Goal: Task Accomplishment & Management: Use online tool/utility

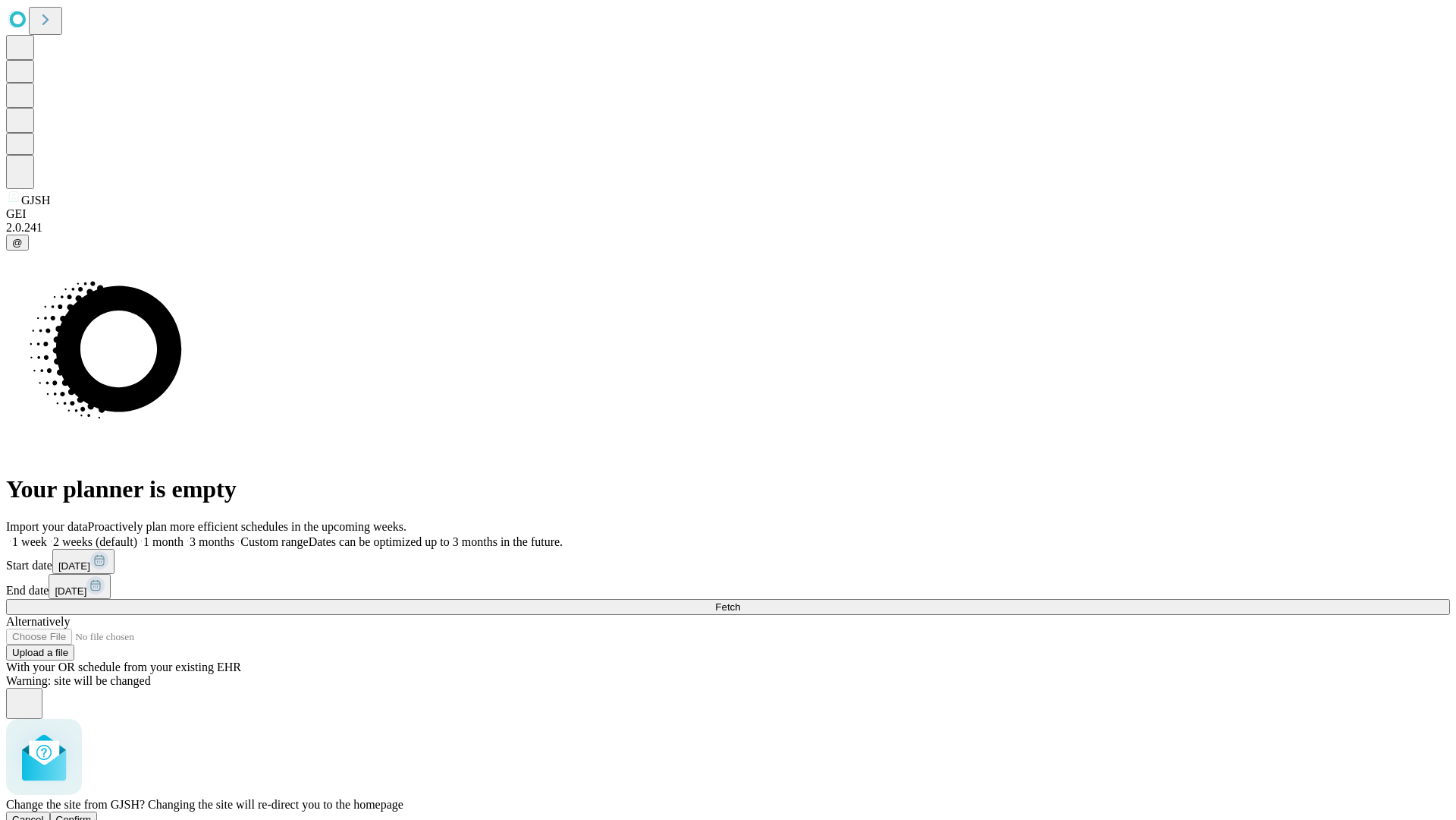
click at [92, 813] on span "Confirm" at bounding box center [73, 819] width 35 height 11
click at [184, 536] on label "1 month" at bounding box center [161, 542] width 46 height 13
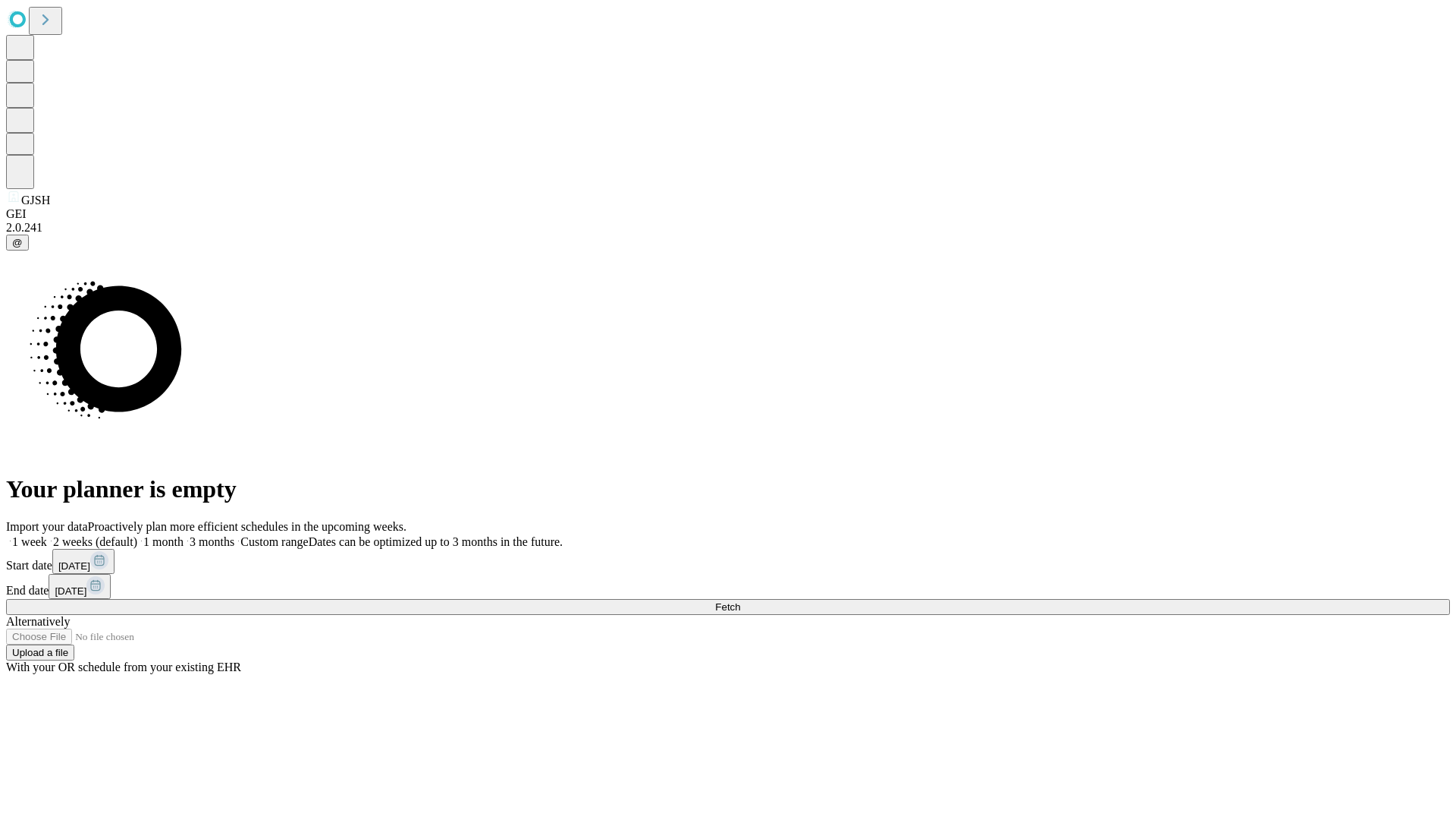
click at [741, 602] on span "Fetch" at bounding box center [728, 607] width 25 height 11
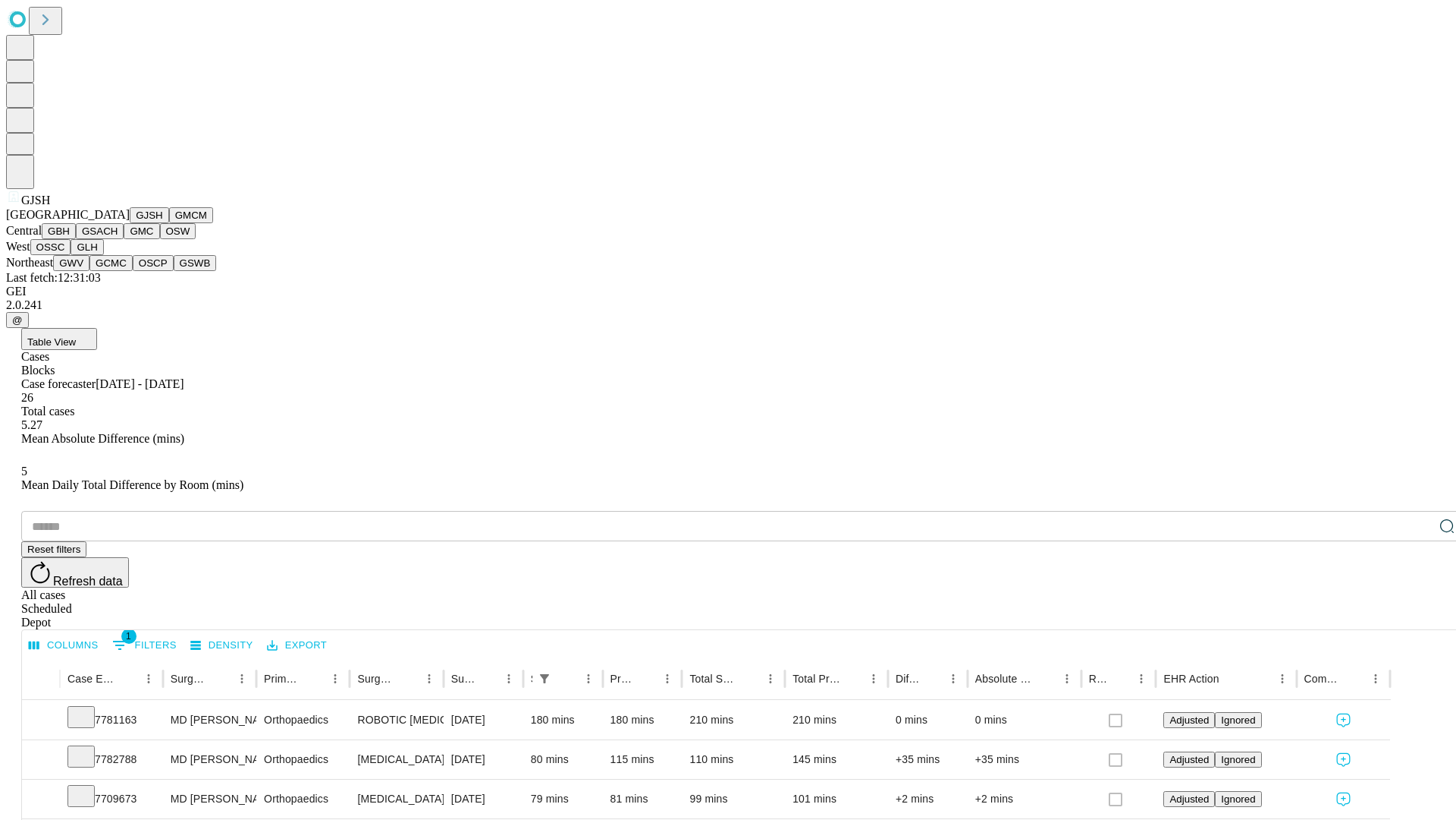
click at [169, 223] on button "GMCM" at bounding box center [190, 215] width 44 height 16
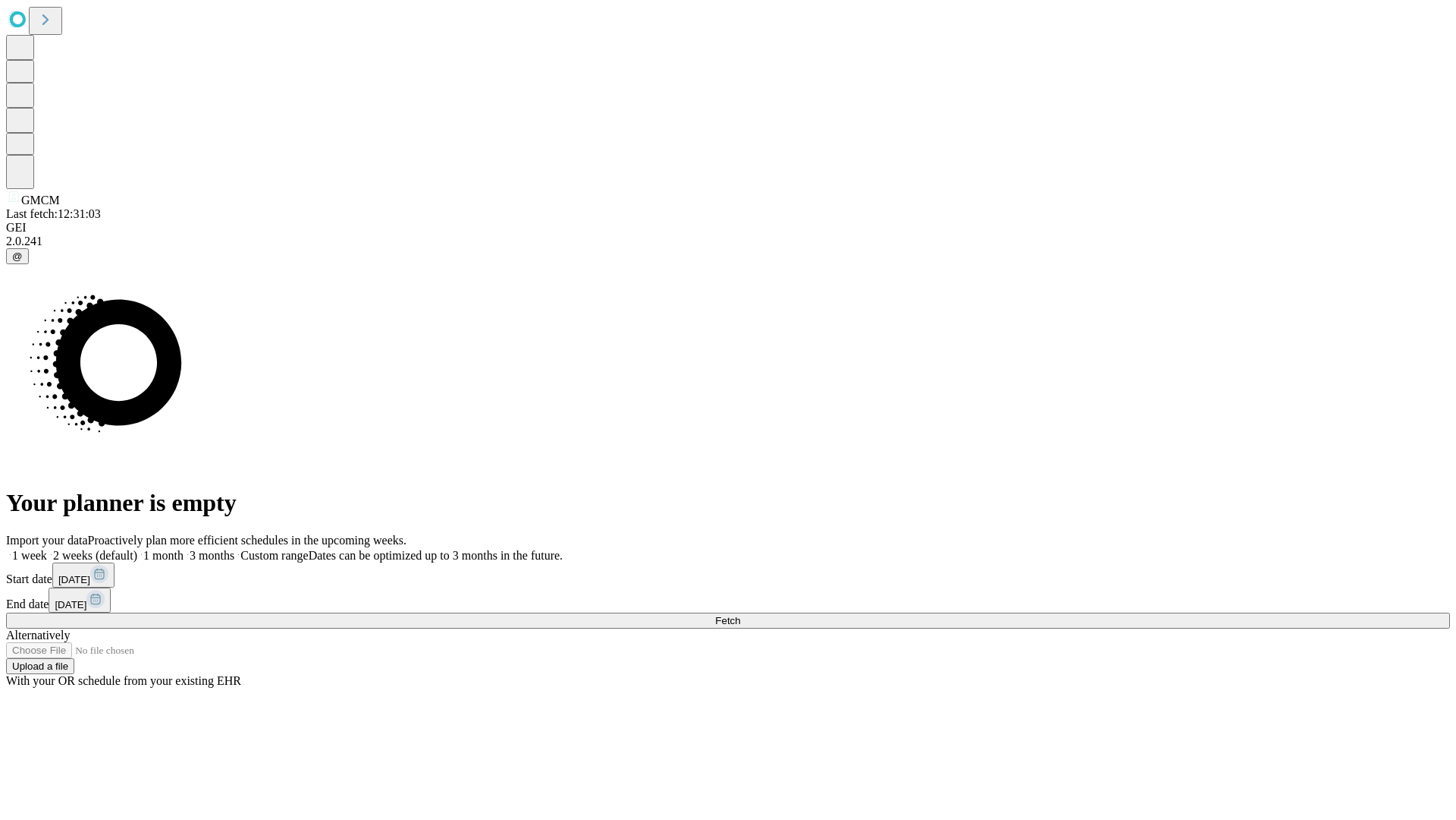
click at [741, 615] on span "Fetch" at bounding box center [728, 620] width 25 height 11
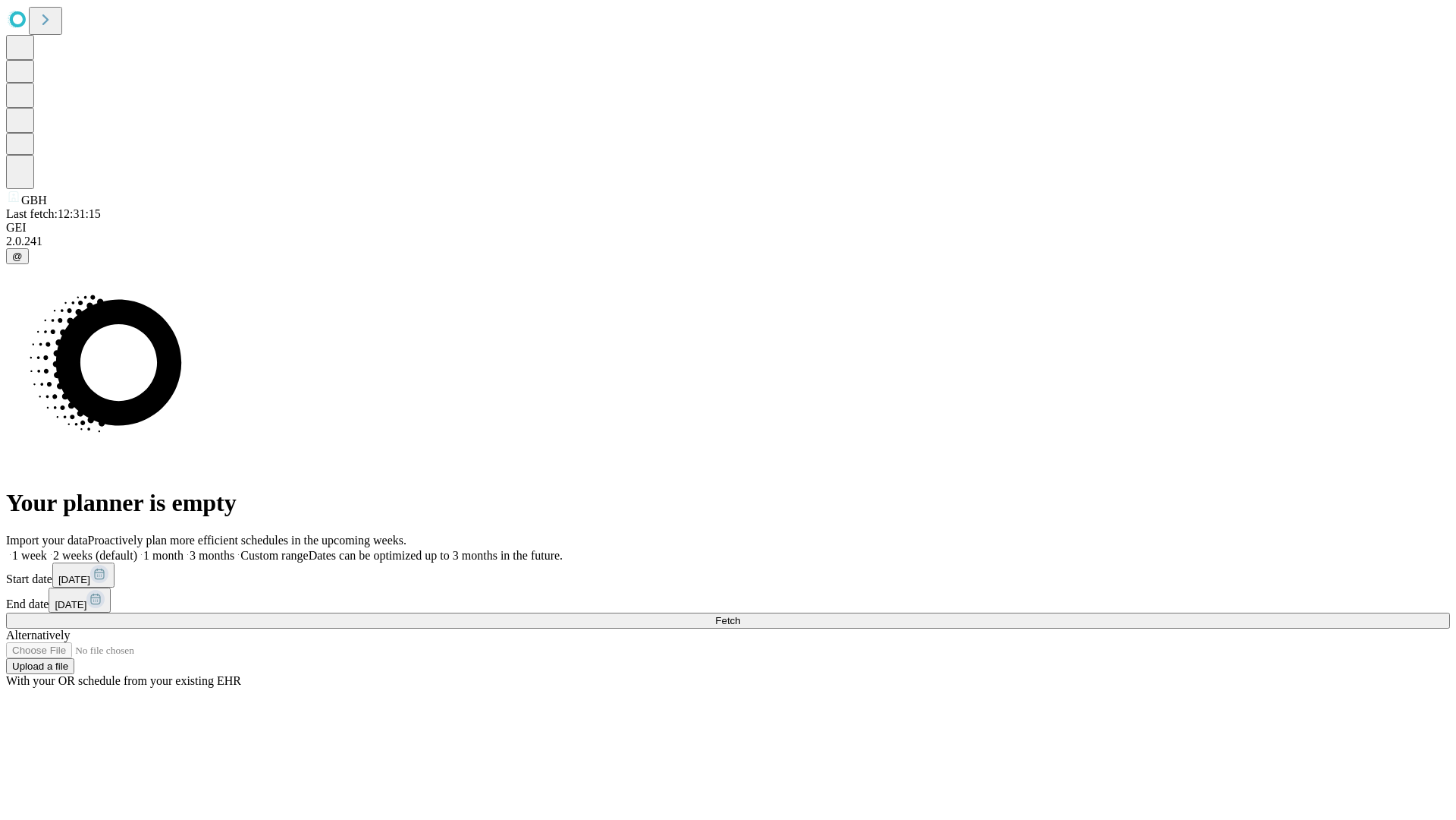
click at [184, 549] on label "1 month" at bounding box center [161, 555] width 46 height 13
click at [741, 615] on span "Fetch" at bounding box center [728, 620] width 25 height 11
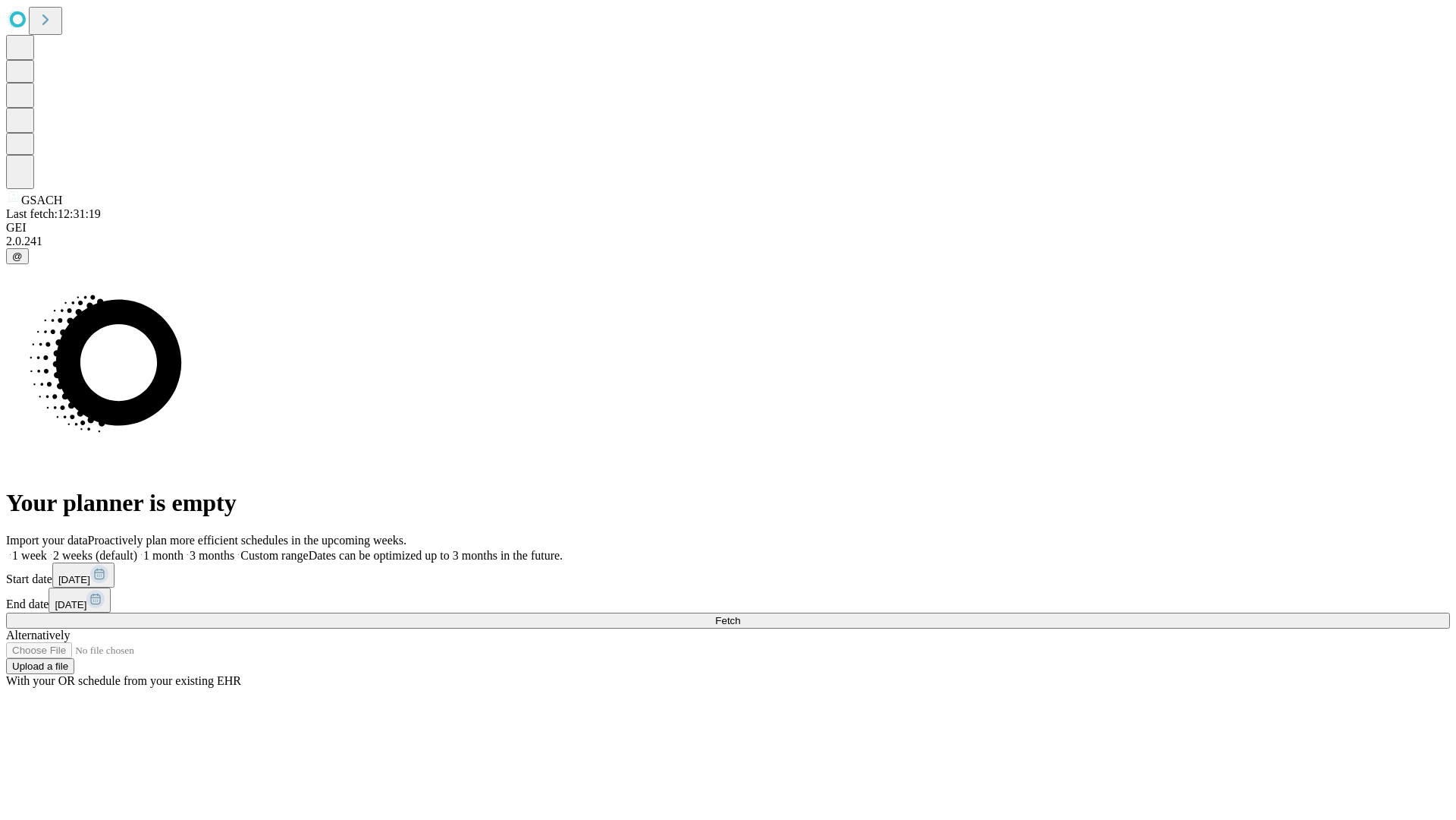
click at [184, 549] on label "1 month" at bounding box center [161, 555] width 46 height 13
click at [741, 615] on span "Fetch" at bounding box center [728, 620] width 25 height 11
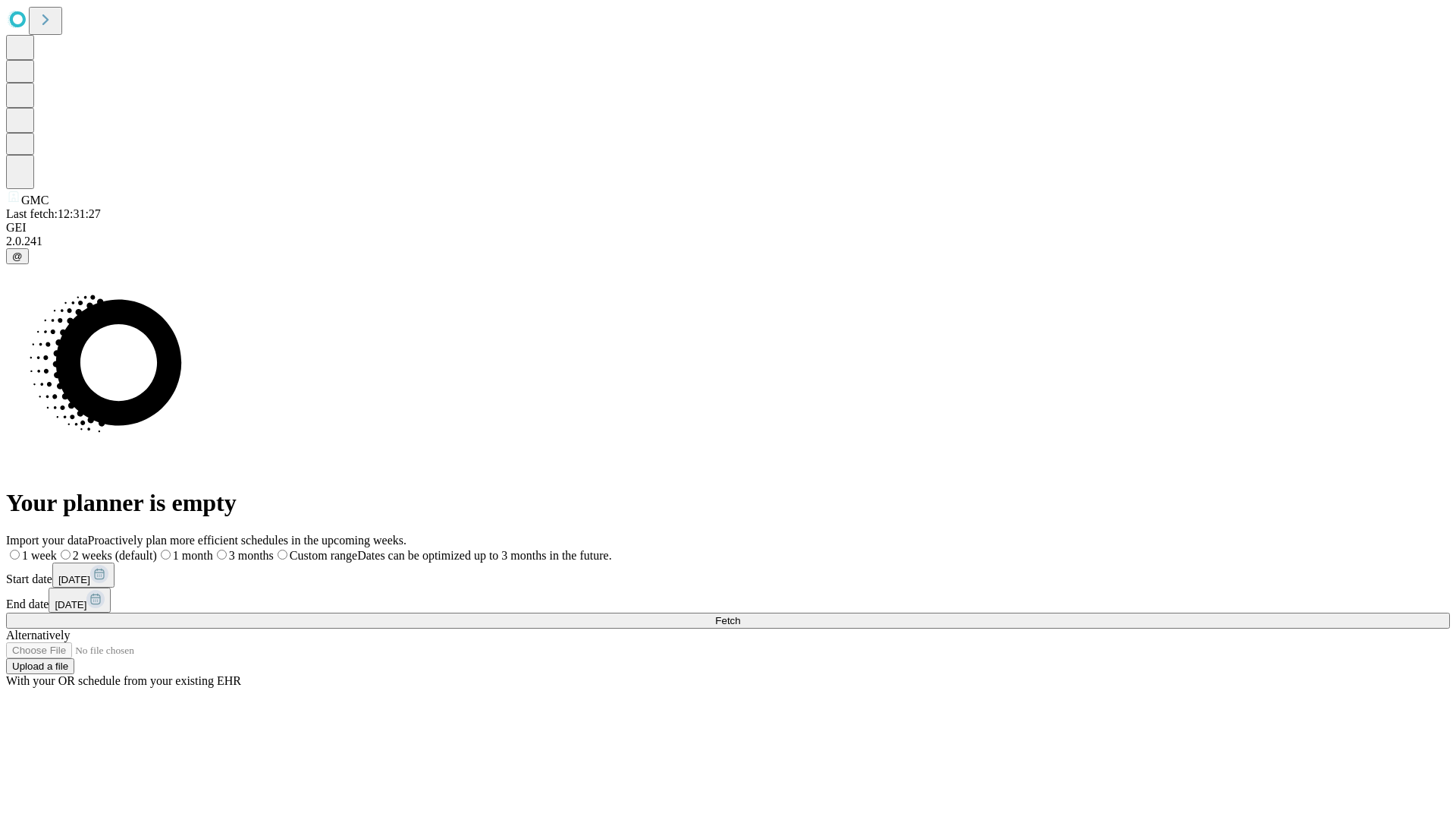
click at [741, 615] on span "Fetch" at bounding box center [728, 620] width 25 height 11
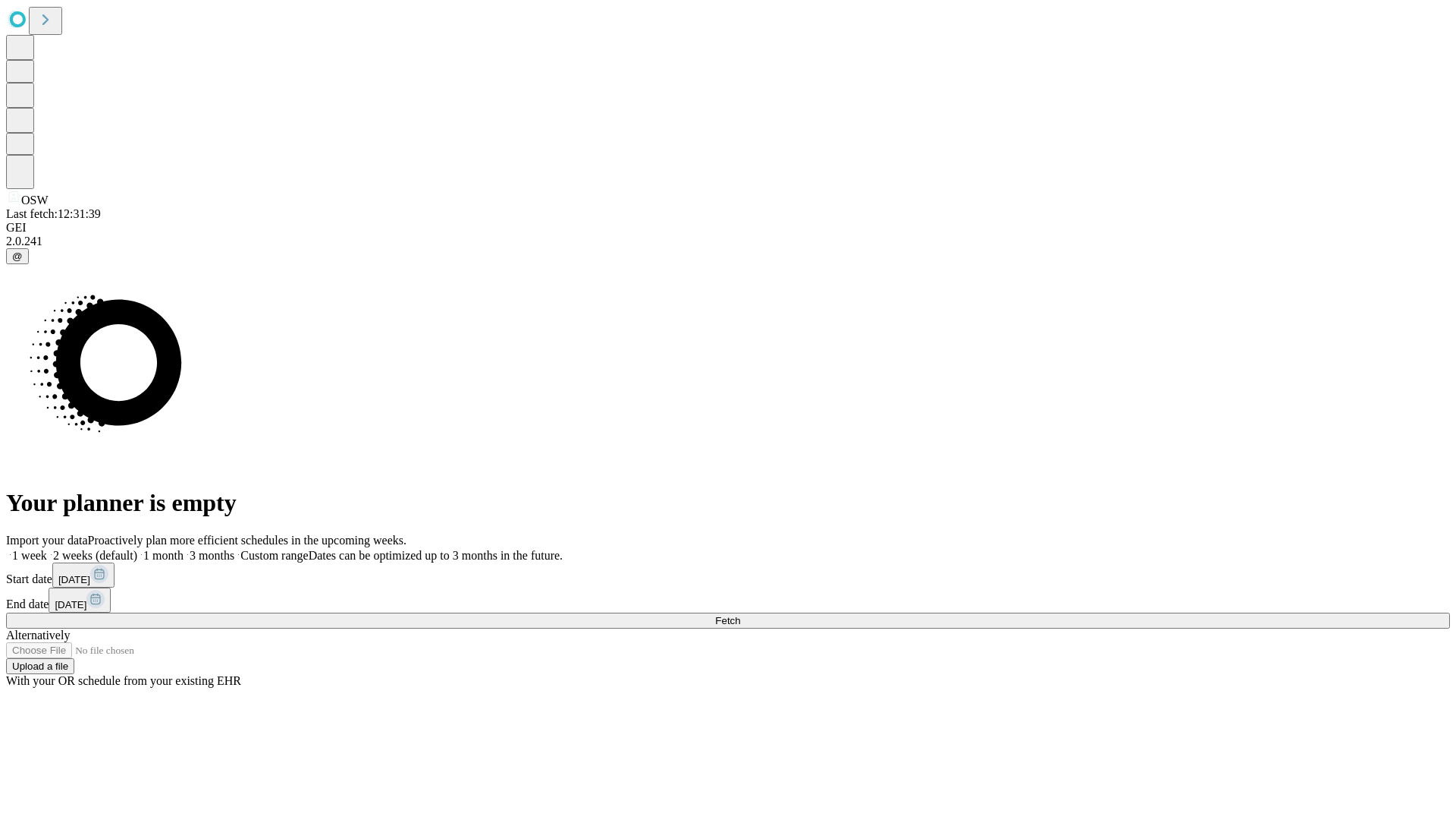
click at [184, 549] on label "1 month" at bounding box center [161, 555] width 46 height 13
click at [741, 615] on span "Fetch" at bounding box center [728, 620] width 25 height 11
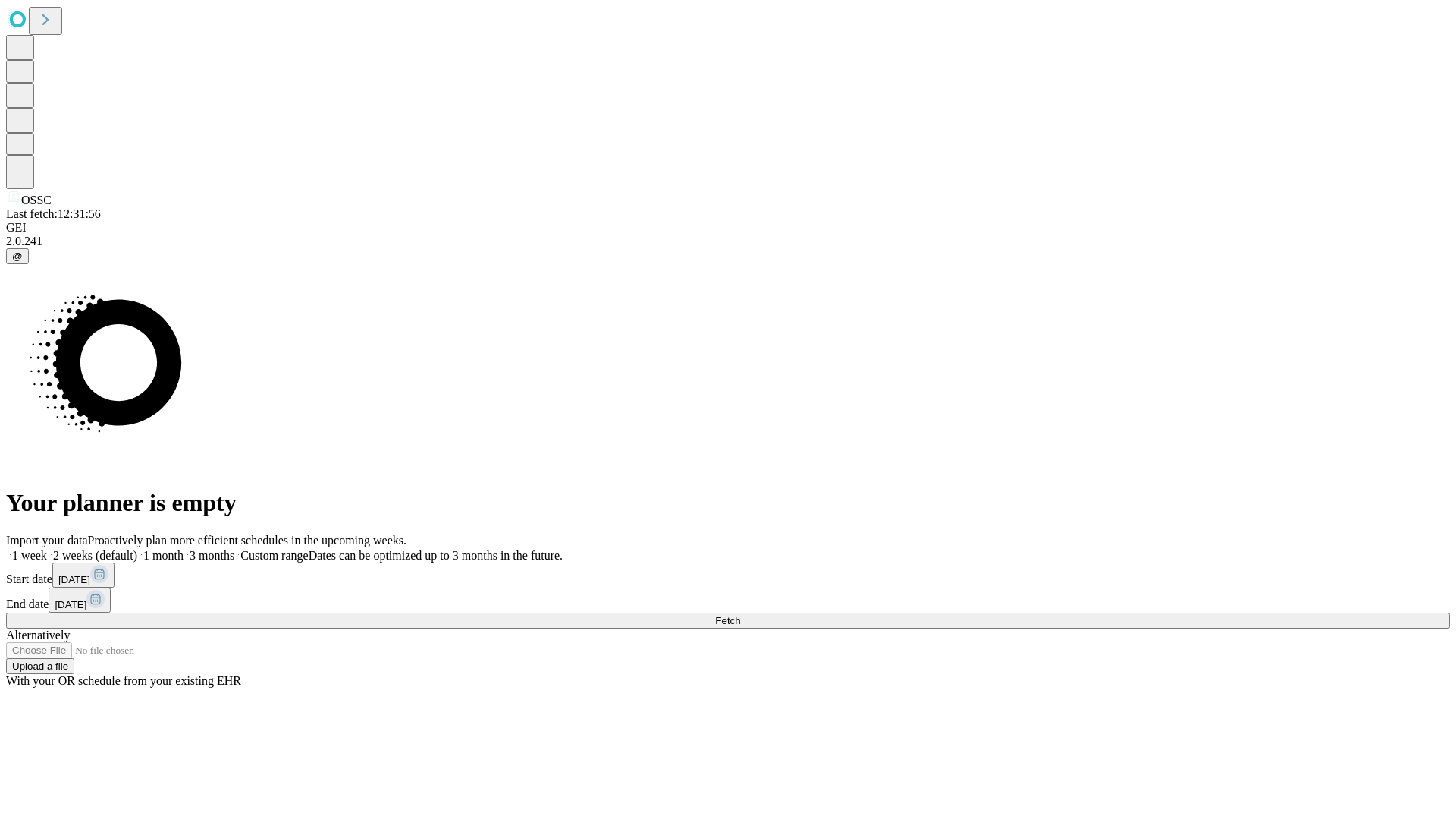
click at [184, 549] on label "1 month" at bounding box center [161, 555] width 46 height 13
click at [741, 615] on span "Fetch" at bounding box center [728, 620] width 25 height 11
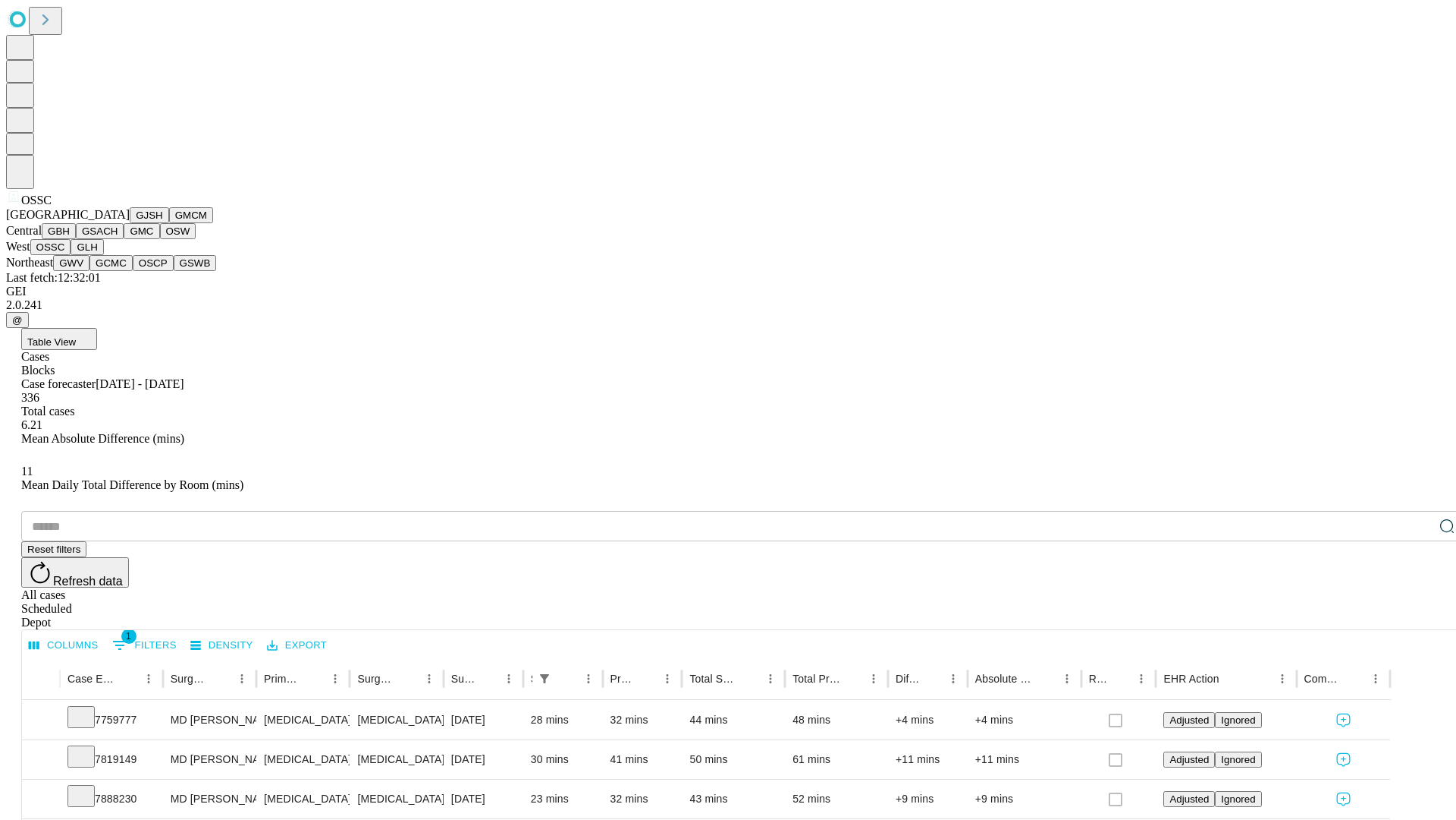
click at [103, 255] on button "GLH" at bounding box center [86, 246] width 33 height 16
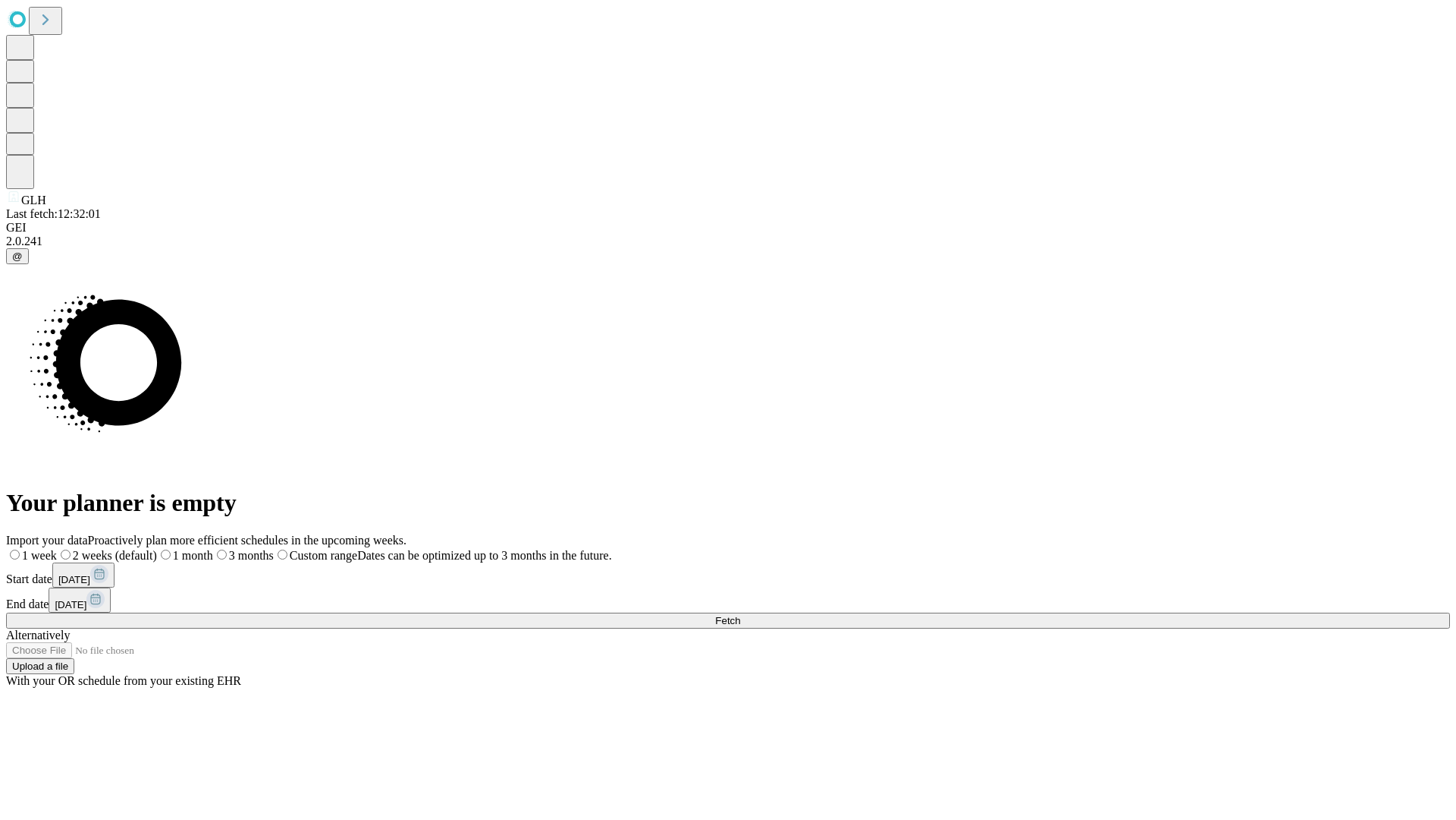
click at [741, 615] on span "Fetch" at bounding box center [728, 620] width 25 height 11
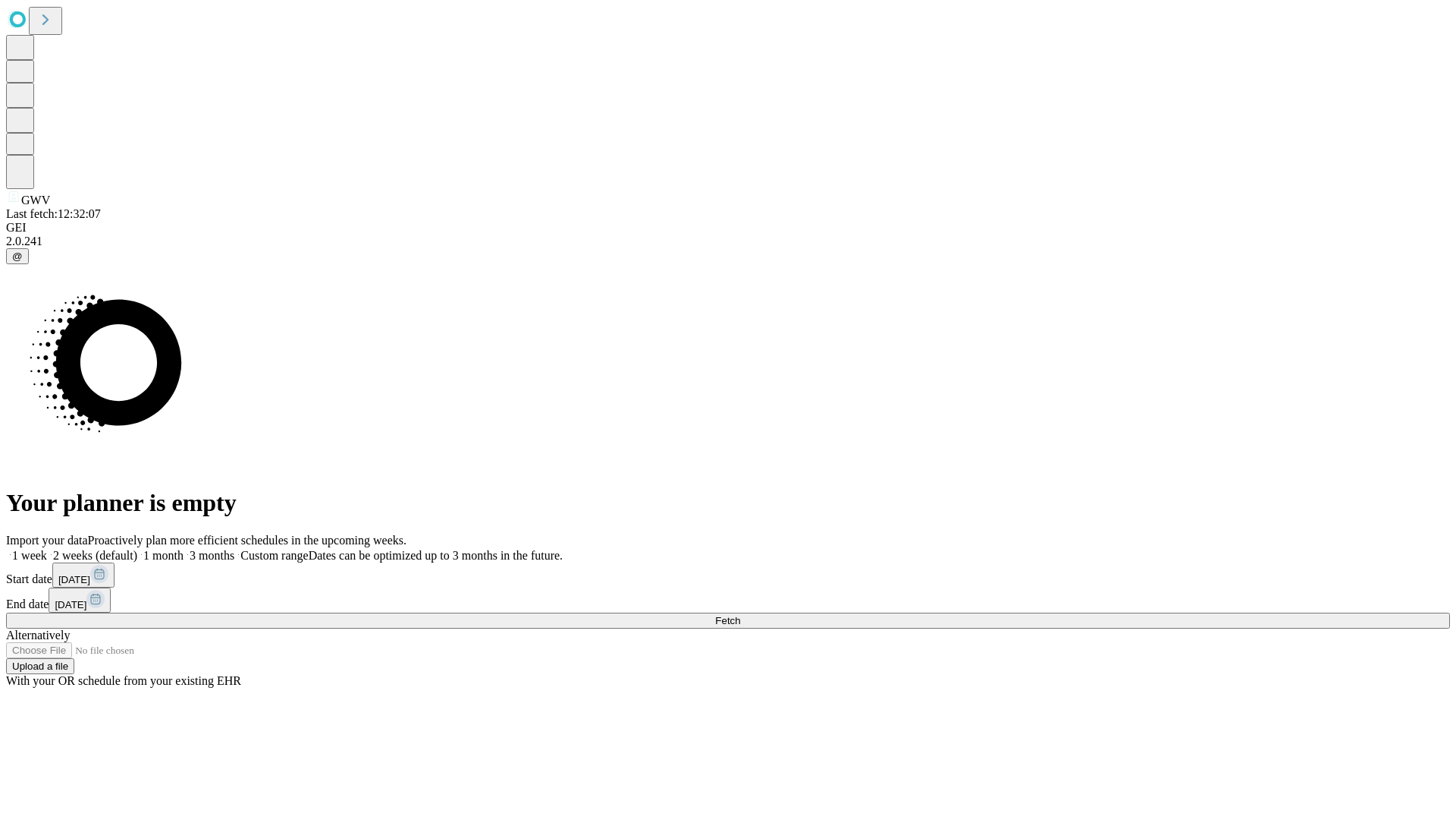
click at [184, 549] on label "1 month" at bounding box center [161, 555] width 46 height 13
click at [741, 615] on span "Fetch" at bounding box center [728, 620] width 25 height 11
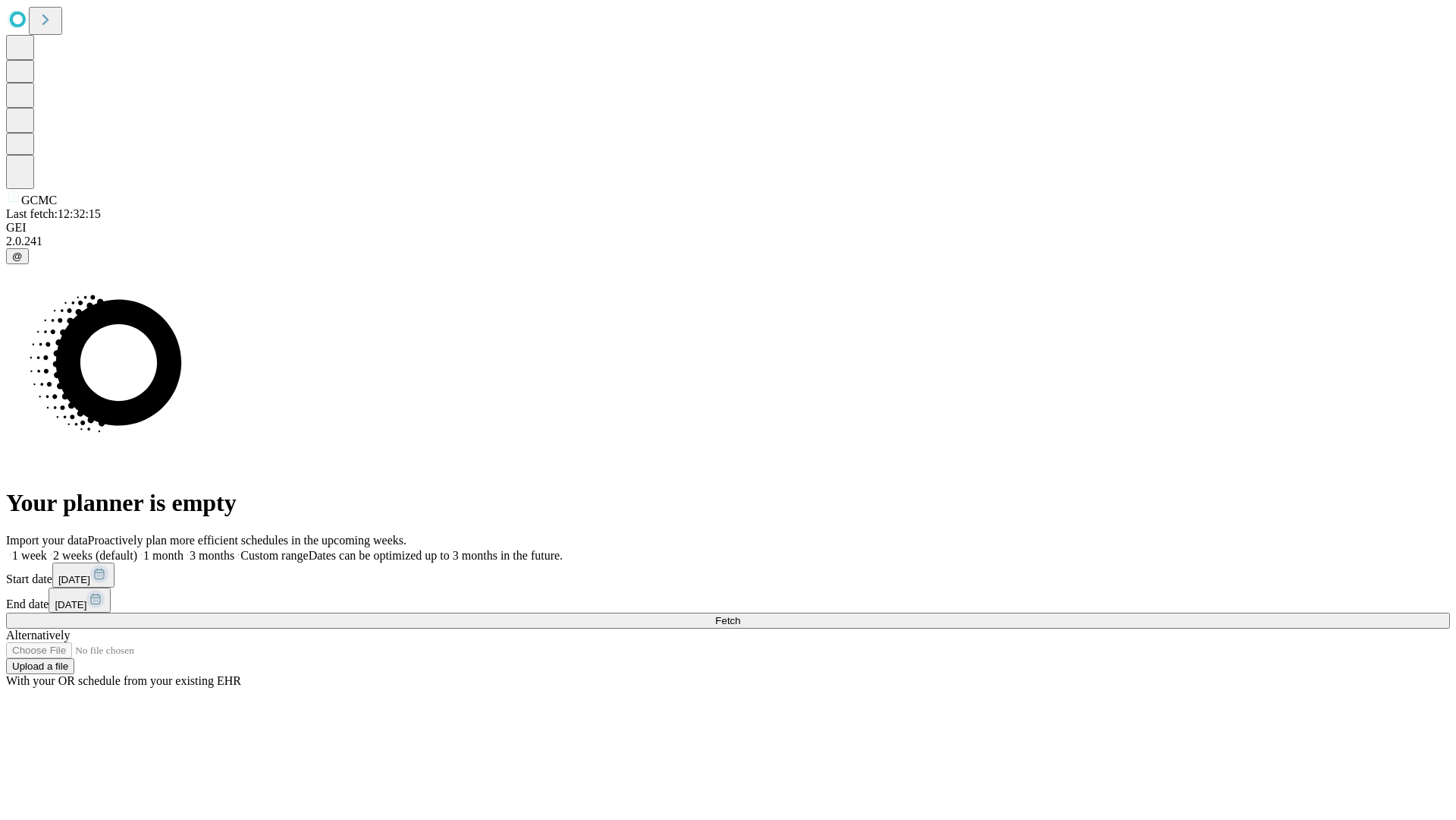
click at [184, 549] on label "1 month" at bounding box center [161, 555] width 46 height 13
click at [741, 615] on span "Fetch" at bounding box center [728, 620] width 25 height 11
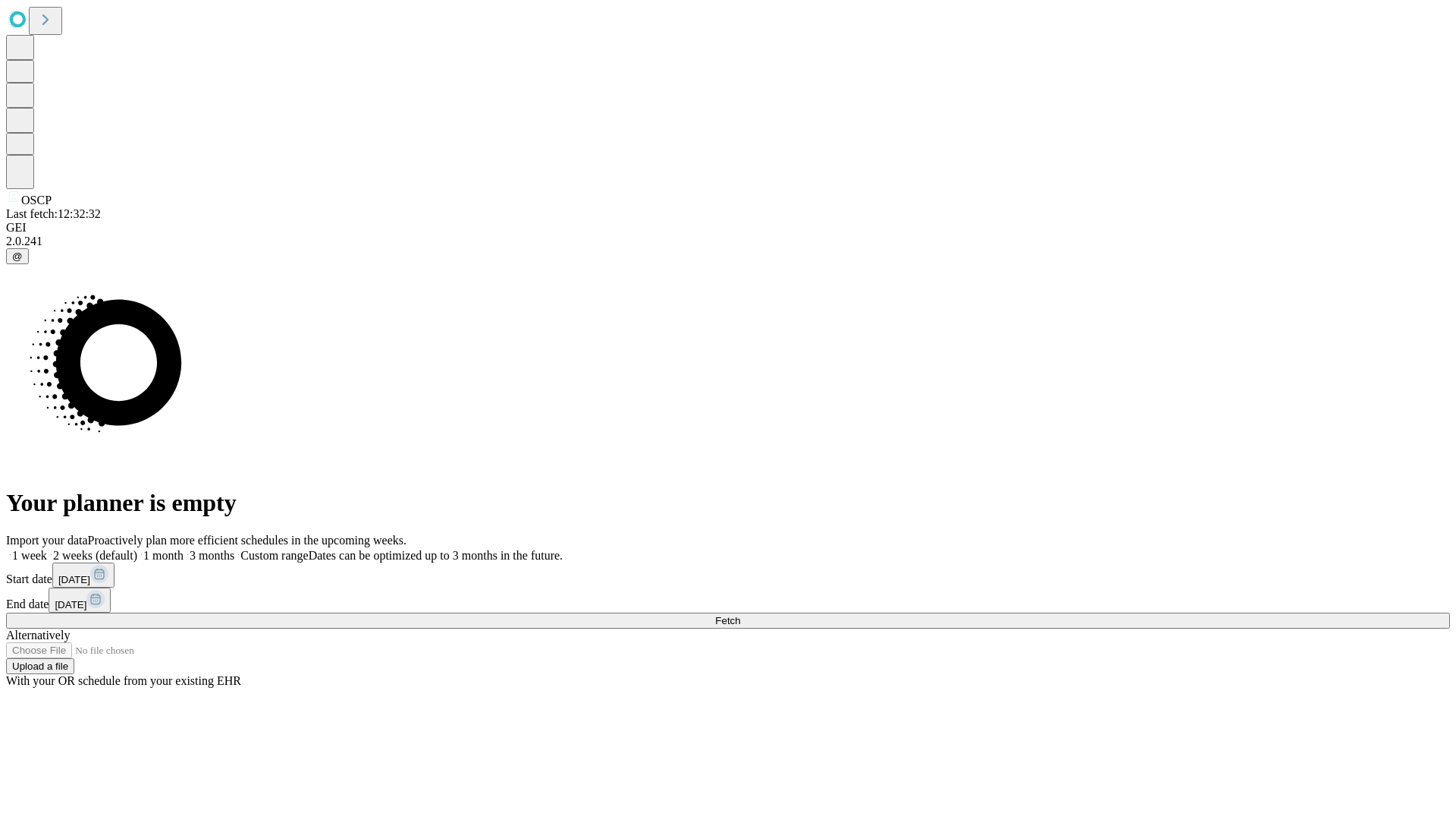
click at [741, 615] on span "Fetch" at bounding box center [728, 620] width 25 height 11
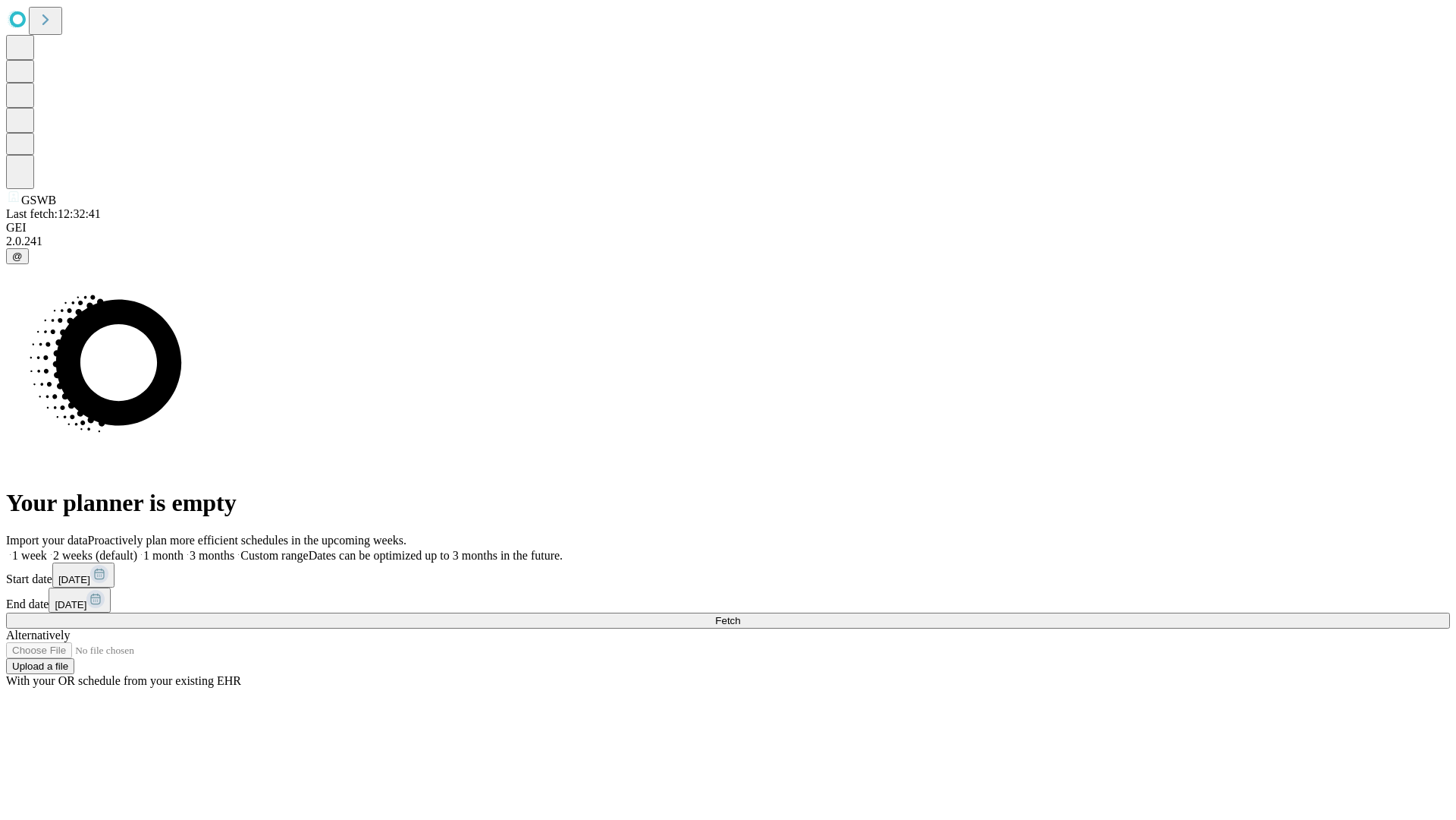
click at [741, 615] on span "Fetch" at bounding box center [728, 620] width 25 height 11
